Goal: Find specific fact: Find specific fact

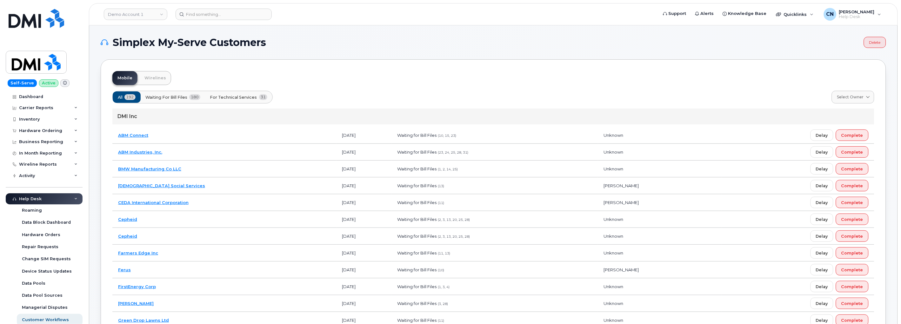
click at [199, 7] on header "Demo Account 1 Support Alerts Knowledge Base Quicklinks Suspend / Cancel Device…" at bounding box center [493, 14] width 809 height 22
click at [199, 11] on input at bounding box center [224, 14] width 96 height 11
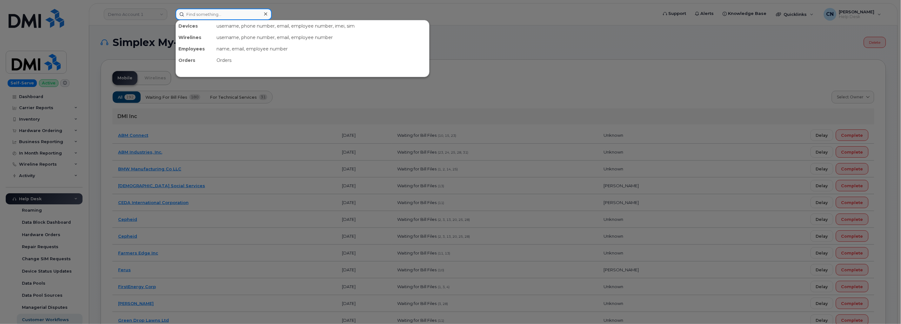
paste input "6043155435"
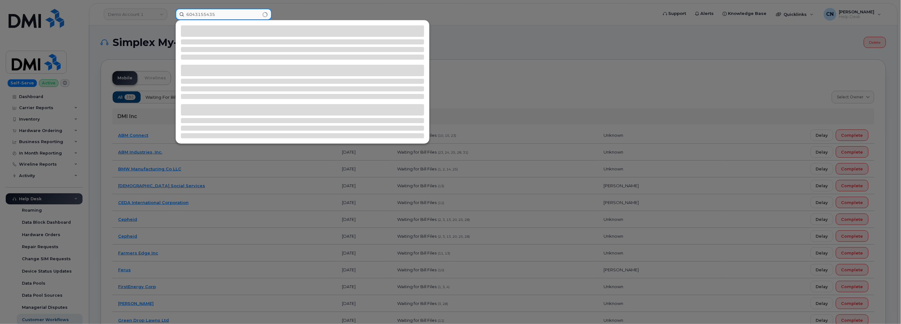
type input "6043155435"
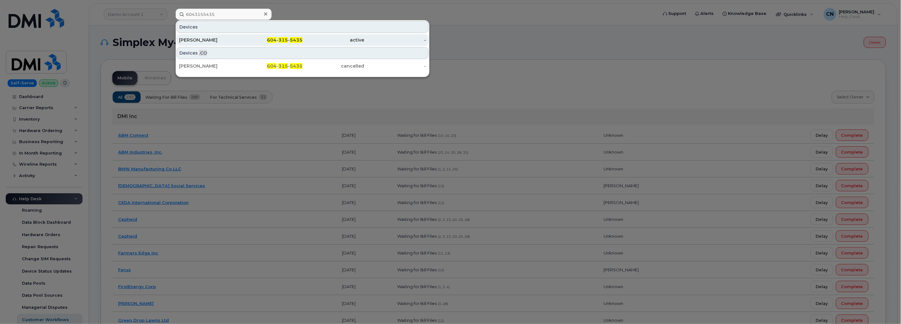
click at [212, 37] on div "[PERSON_NAME]" at bounding box center [210, 40] width 62 height 6
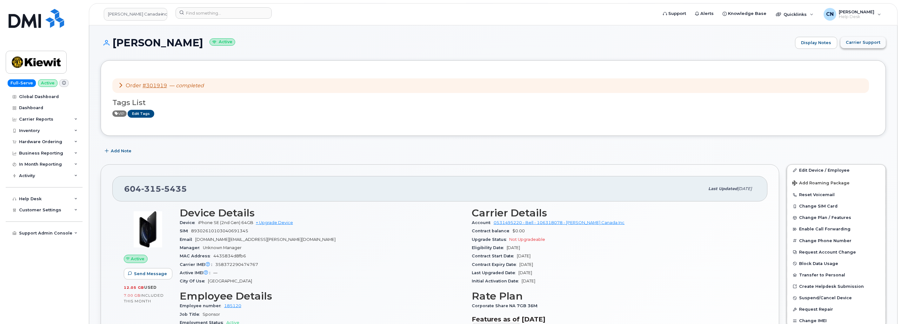
click at [861, 42] on span "Carrier Support" at bounding box center [864, 42] width 35 height 6
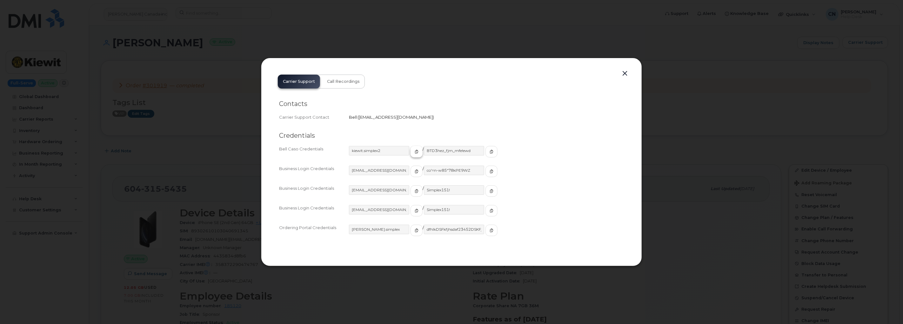
click at [411, 157] on button "button" at bounding box center [417, 151] width 12 height 11
click at [472, 146] on div "BTD3hez_fjm_mfe!ewd" at bounding box center [461, 154] width 74 height 17
click at [490, 153] on icon "button" at bounding box center [492, 152] width 4 height 4
click at [629, 75] on button "button" at bounding box center [625, 73] width 10 height 9
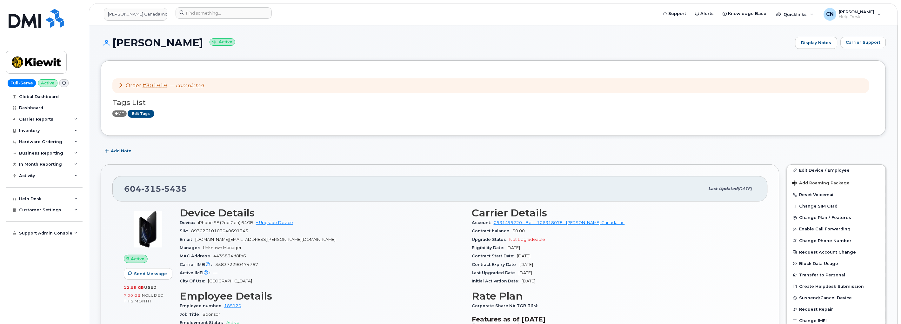
click at [190, 193] on div "604 315 5435" at bounding box center [414, 188] width 581 height 13
drag, startPoint x: 192, startPoint y: 191, endPoint x: 121, endPoint y: 188, distance: 70.9
click at [122, 190] on div "604 315 5435 Last updated Oct 15, 2025" at bounding box center [440, 188] width 656 height 25
copy span "604 315 5435"
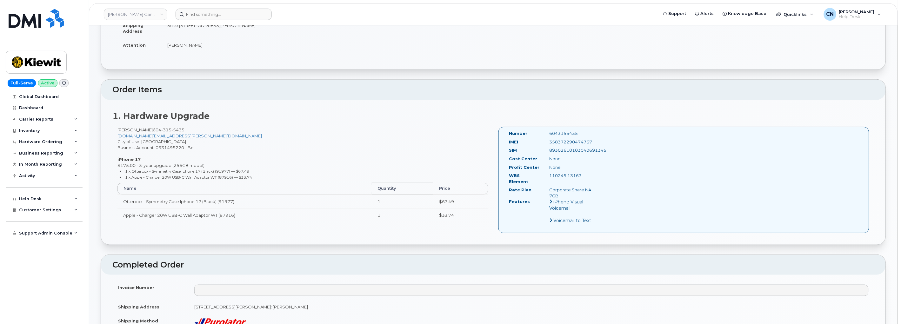
scroll to position [106, 0]
